Goal: Check status: Check status

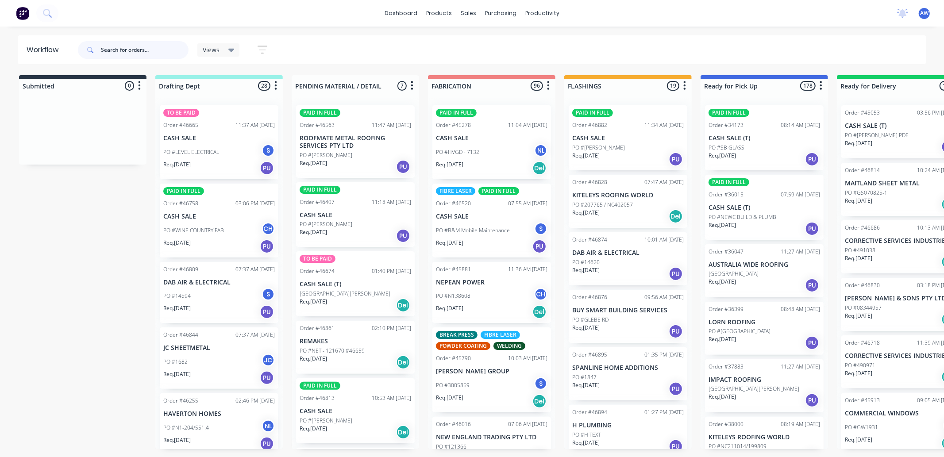
click at [123, 47] on input "text" at bounding box center [145, 50] width 88 height 18
type input "46205"
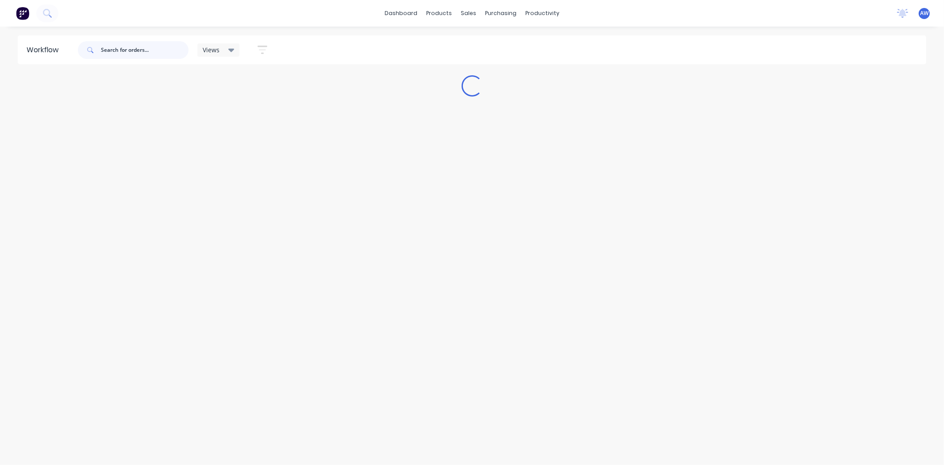
click at [120, 49] on input "text" at bounding box center [145, 50] width 88 height 18
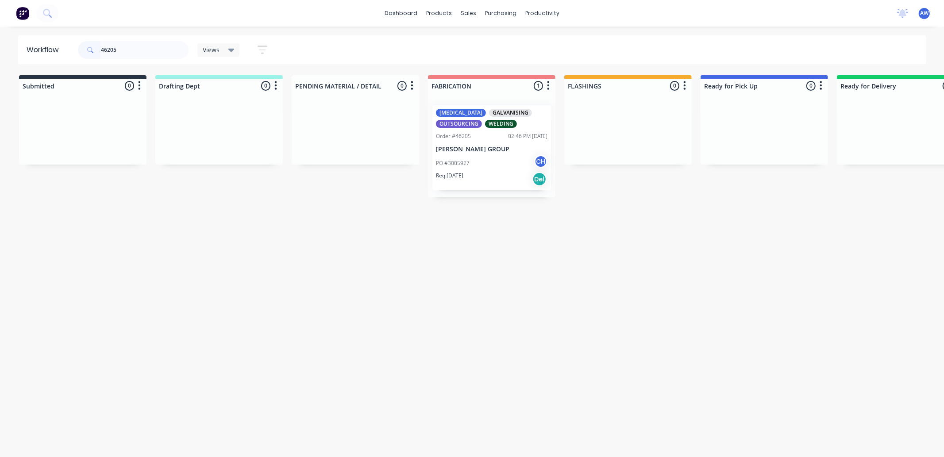
click at [477, 152] on p "[PERSON_NAME] GROUP" at bounding box center [492, 150] width 112 height 8
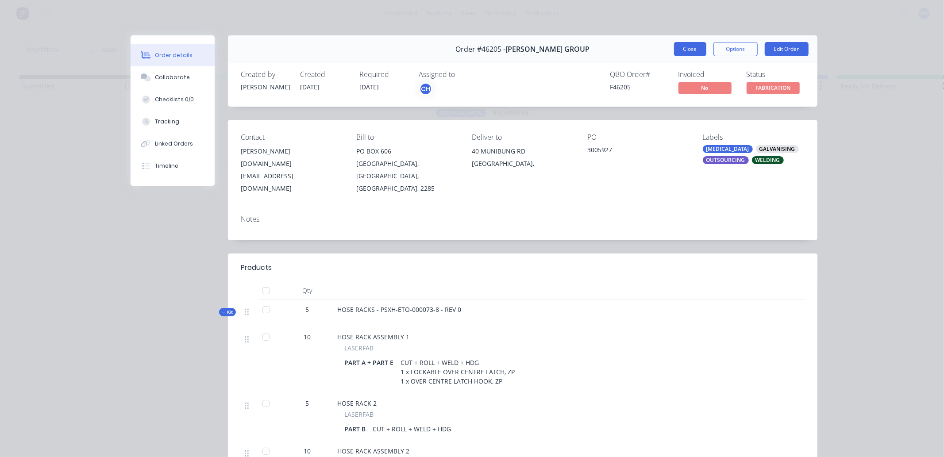
click at [692, 47] on button "Close" at bounding box center [690, 49] width 32 height 14
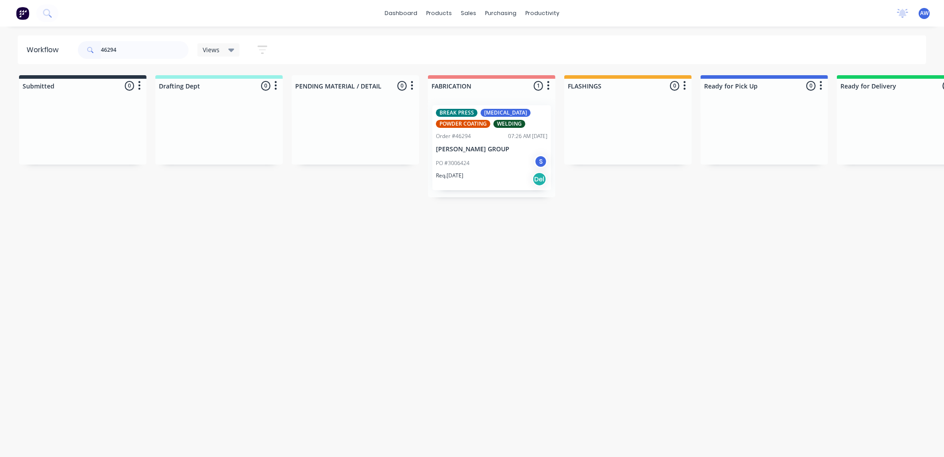
click at [482, 169] on div "PO #3006424 S" at bounding box center [492, 163] width 112 height 17
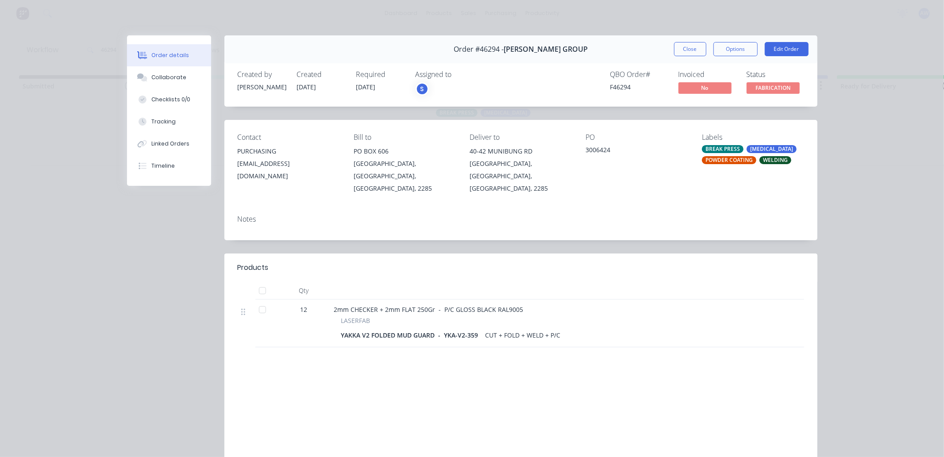
drag, startPoint x: 688, startPoint y: 44, endPoint x: 682, endPoint y: 49, distance: 7.3
click at [688, 45] on button "Close" at bounding box center [690, 49] width 32 height 14
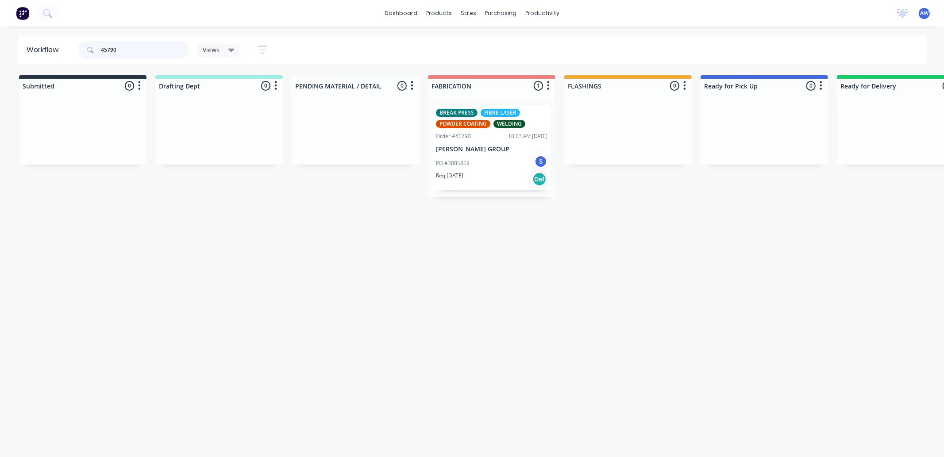
type input "45790"
click at [467, 153] on div "BREAK PRESS FIBRE LASER POWDER COATING WELDING Order #45790 10:03 AM [DATE] [PE…" at bounding box center [491, 147] width 119 height 85
